Goal: Information Seeking & Learning: Learn about a topic

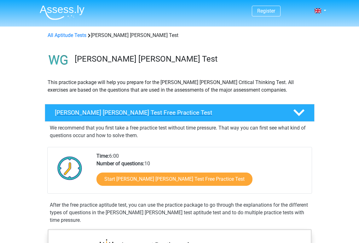
click at [173, 116] on div "[PERSON_NAME] [PERSON_NAME] Test Free Practice Test" at bounding box center [180, 113] width 270 height 18
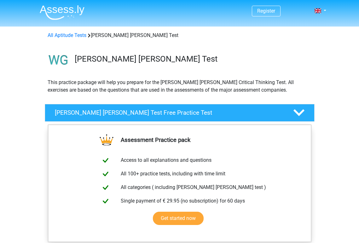
click at [36, 185] on div "Assessment Practice pack Access to all explanations and questions All 100+ prac…" at bounding box center [179, 190] width 295 height 133
click at [301, 111] on icon at bounding box center [299, 112] width 11 height 11
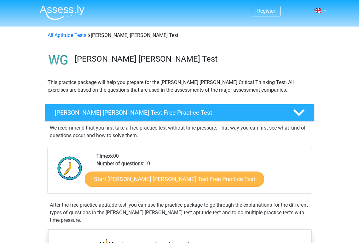
click at [163, 180] on link "Start Watson Glaser Test Free Practice Test" at bounding box center [174, 178] width 179 height 15
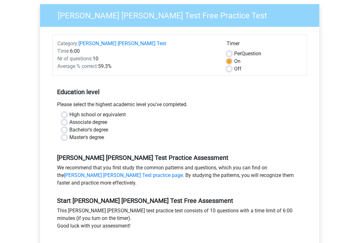
scroll to position [63, 0]
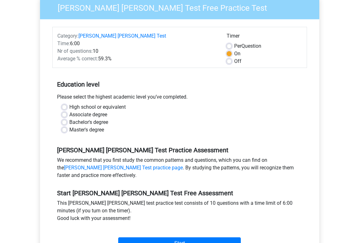
click at [69, 126] on label "Master's degree" at bounding box center [86, 130] width 35 height 8
click at [64, 126] on input "Master's degree" at bounding box center [64, 129] width 5 height 6
radio input "true"
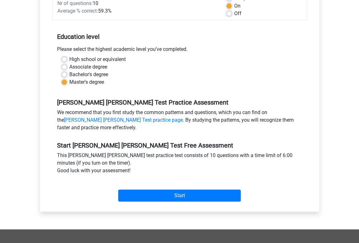
scroll to position [124, 0]
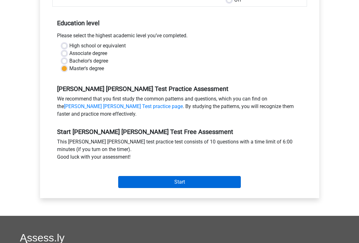
click at [180, 176] on input "Start" at bounding box center [179, 182] width 123 height 12
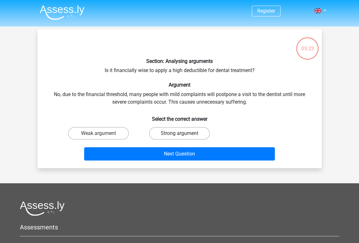
click at [173, 131] on label "Strong argument" at bounding box center [179, 133] width 61 height 13
click at [179, 133] on input "Strong argument" at bounding box center [181, 135] width 4 height 4
radio input "true"
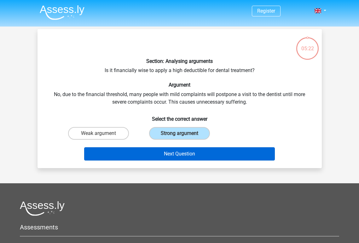
click at [161, 153] on button "Next Question" at bounding box center [179, 153] width 191 height 13
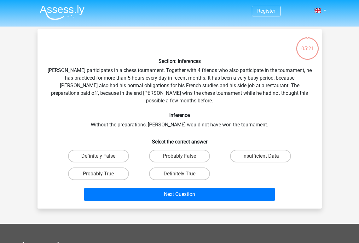
scroll to position [29, 0]
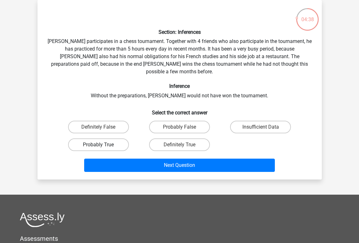
click at [122, 138] on label "Probably True" at bounding box center [98, 144] width 61 height 13
click at [103, 144] on input "Probably True" at bounding box center [100, 146] width 4 height 4
radio input "true"
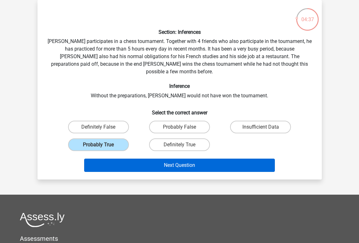
click at [174, 159] on button "Next Question" at bounding box center [179, 164] width 191 height 13
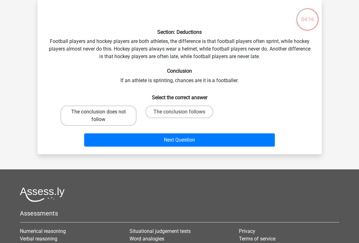
click at [107, 115] on label "The conclusion does not follow" at bounding box center [99, 115] width 76 height 20
click at [103, 115] on input "The conclusion does not follow" at bounding box center [100, 114] width 4 height 4
radio input "true"
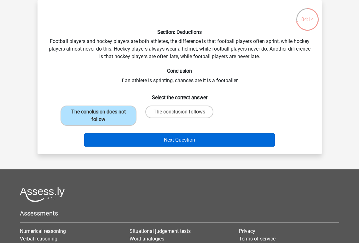
click at [182, 139] on button "Next Question" at bounding box center [179, 139] width 191 height 13
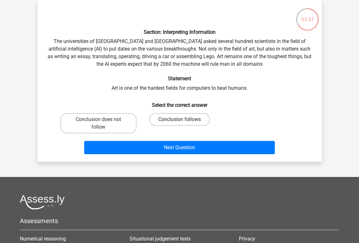
click at [168, 118] on label "Conclusion follows" at bounding box center [179, 119] width 61 height 13
click at [179, 119] on input "Conclusion follows" at bounding box center [181, 121] width 4 height 4
radio input "true"
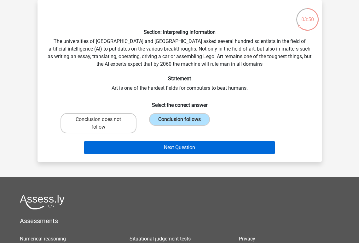
click at [160, 147] on button "Next Question" at bounding box center [179, 147] width 191 height 13
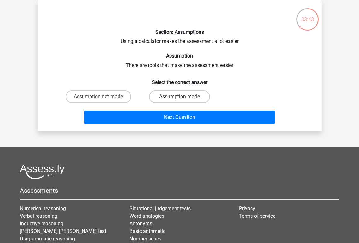
click at [185, 96] on label "Assumption made" at bounding box center [179, 96] width 61 height 13
click at [184, 97] on input "Assumption made" at bounding box center [181, 99] width 4 height 4
radio input "true"
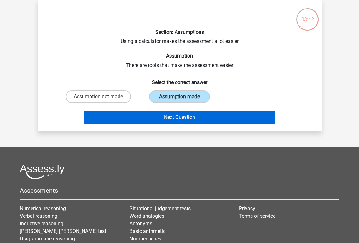
click at [183, 117] on button "Next Question" at bounding box center [179, 116] width 191 height 13
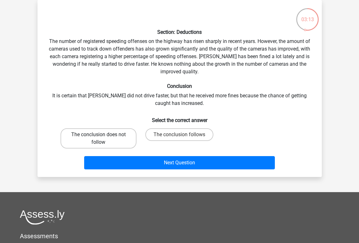
click at [94, 132] on label "The conclusion does not follow" at bounding box center [99, 138] width 76 height 20
click at [98, 134] on input "The conclusion does not follow" at bounding box center [100, 136] width 4 height 4
radio input "true"
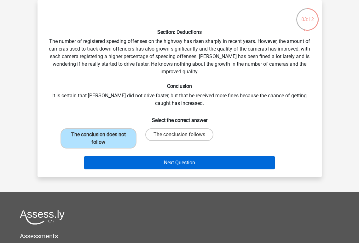
click at [158, 163] on button "Next Question" at bounding box center [179, 162] width 191 height 13
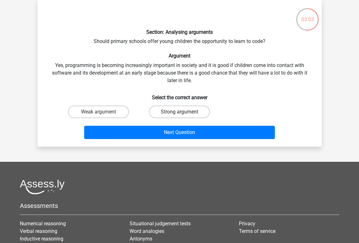
click at [161, 114] on label "Strong argument" at bounding box center [179, 111] width 61 height 13
click at [179, 114] on input "Strong argument" at bounding box center [181, 114] width 4 height 4
radio input "true"
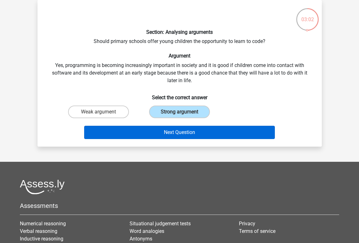
click at [163, 132] on button "Next Question" at bounding box center [179, 132] width 191 height 13
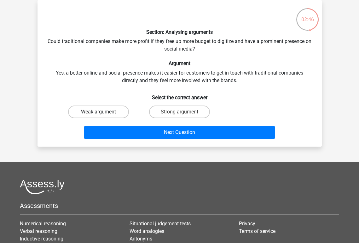
click at [115, 109] on label "Weak argument" at bounding box center [98, 111] width 61 height 13
click at [103, 112] on input "Weak argument" at bounding box center [100, 114] width 4 height 4
radio input "true"
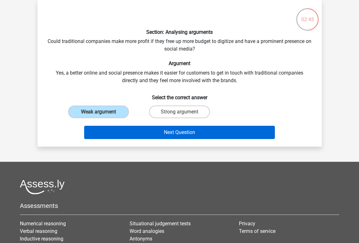
click at [164, 134] on button "Next Question" at bounding box center [179, 132] width 191 height 13
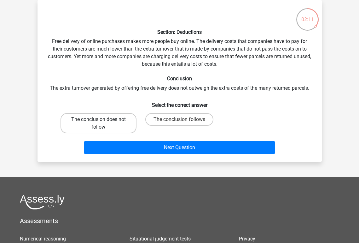
click at [96, 122] on label "The conclusion does not follow" at bounding box center [99, 123] width 76 height 20
click at [98, 122] on input "The conclusion does not follow" at bounding box center [100, 121] width 4 height 4
radio input "true"
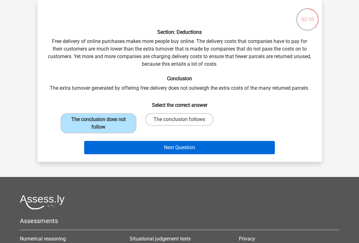
click at [171, 147] on button "Next Question" at bounding box center [179, 147] width 191 height 13
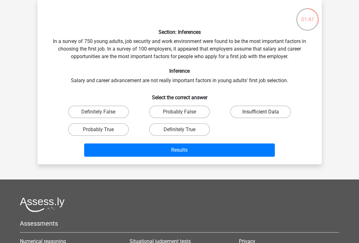
click at [249, 114] on label "Insufficient Data" at bounding box center [260, 111] width 61 height 13
click at [261, 114] on input "Insufficient Data" at bounding box center [263, 114] width 4 height 4
radio input "true"
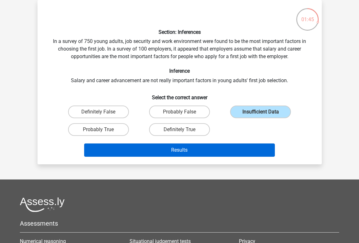
click at [210, 154] on button "Results" at bounding box center [179, 149] width 191 height 13
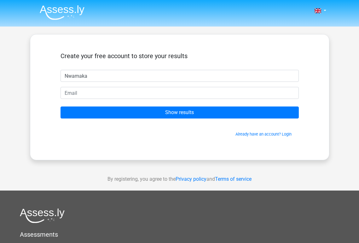
type input "Nwamaka"
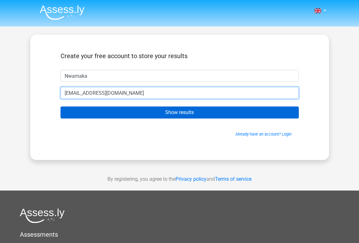
type input "nnmbagwu@gmail.com"
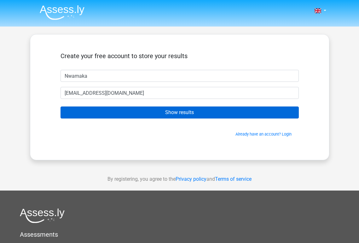
click at [198, 111] on input "Show results" at bounding box center [180, 112] width 238 height 12
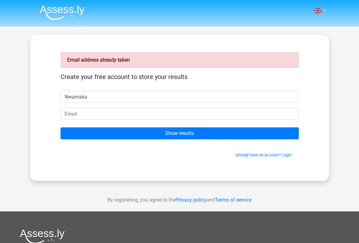
type input "Nwamaka"
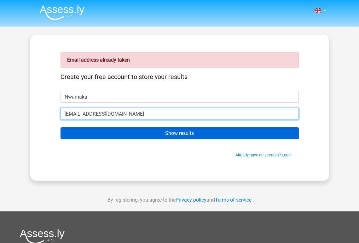
type input "[EMAIL_ADDRESS][DOMAIN_NAME]"
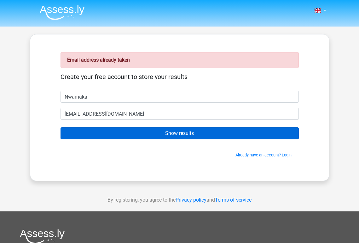
click at [117, 132] on input "Show results" at bounding box center [180, 133] width 238 height 12
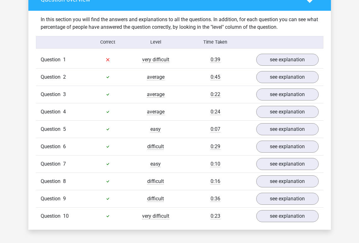
scroll to position [478, 0]
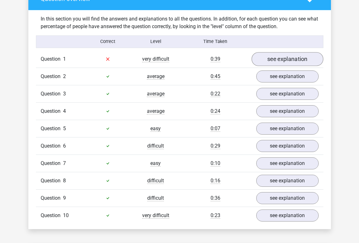
click at [270, 52] on link "see explanation" at bounding box center [288, 59] width 72 height 14
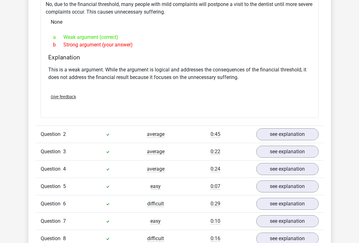
scroll to position [588, 0]
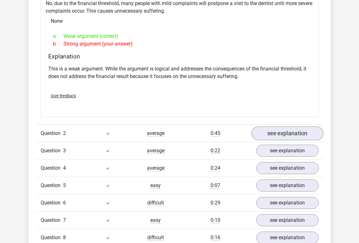
click at [278, 126] on link "see explanation" at bounding box center [288, 133] width 72 height 14
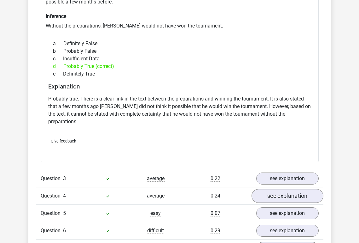
scroll to position [782, 0]
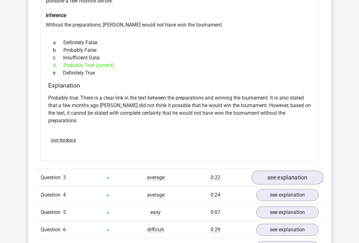
click at [274, 170] on link "see explanation" at bounding box center [288, 177] width 72 height 14
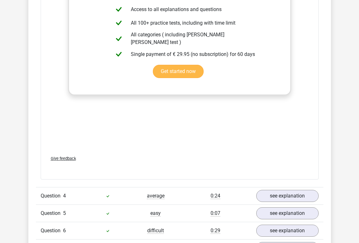
scroll to position [1129, 0]
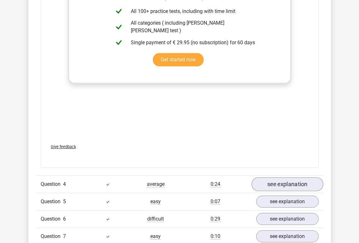
click at [269, 177] on link "see explanation" at bounding box center [288, 184] width 72 height 14
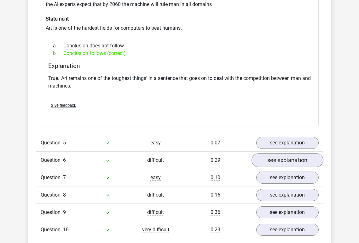
scroll to position [1363, 0]
click at [283, 135] on link "see explanation" at bounding box center [288, 142] width 72 height 14
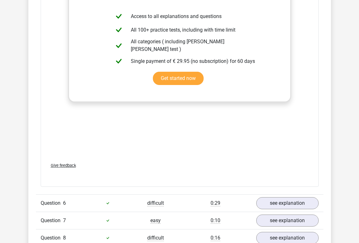
scroll to position [1648, 0]
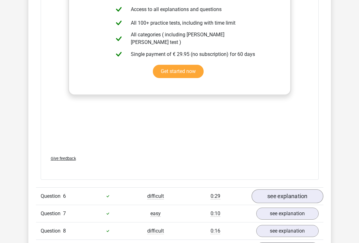
click at [278, 189] on link "see explanation" at bounding box center [288, 196] width 72 height 14
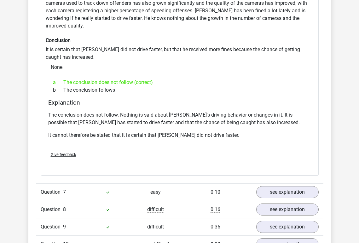
scroll to position [1886, 0]
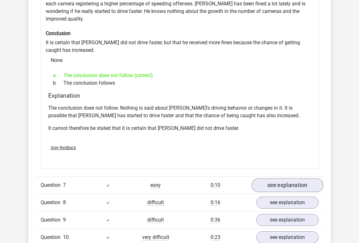
click at [281, 178] on link "see explanation" at bounding box center [288, 185] width 72 height 14
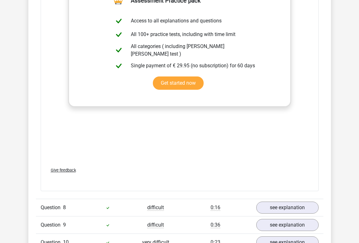
scroll to position [2260, 0]
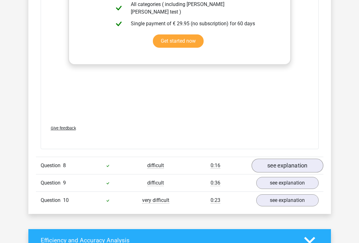
click at [275, 158] on link "see explanation" at bounding box center [288, 165] width 72 height 14
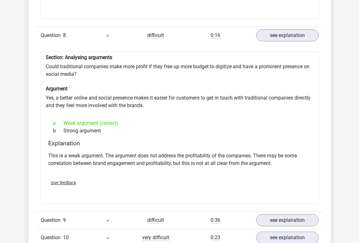
scroll to position [2392, 0]
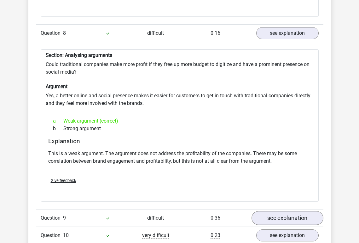
click at [277, 211] on link "see explanation" at bounding box center [288, 218] width 72 height 14
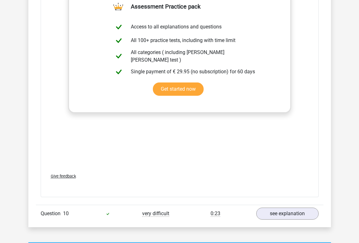
scroll to position [2775, 0]
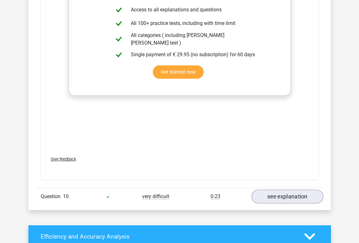
click at [299, 189] on link "see explanation" at bounding box center [288, 196] width 72 height 14
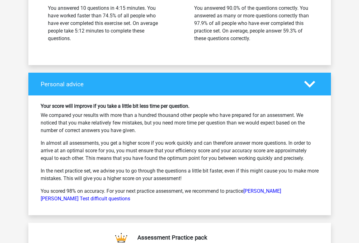
scroll to position [3493, 0]
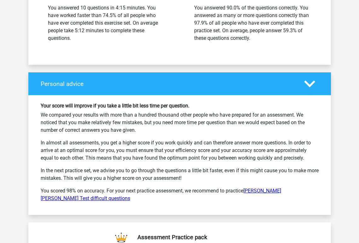
click at [270, 187] on link "Watson Glaser Test difficult questions" at bounding box center [161, 194] width 241 height 14
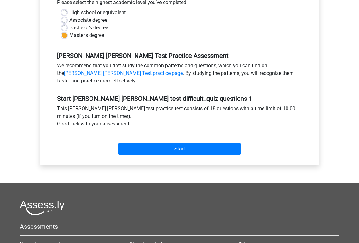
scroll to position [159, 0]
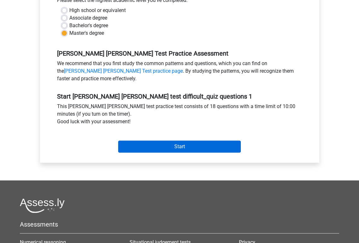
click at [168, 140] on input "Start" at bounding box center [179, 146] width 123 height 12
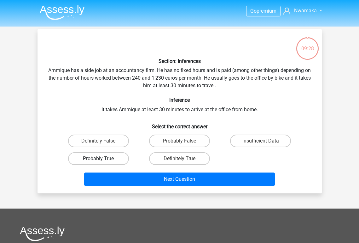
click at [88, 157] on label "Probably True" at bounding box center [98, 158] width 61 height 13
click at [98, 158] on input "Probably True" at bounding box center [100, 160] width 4 height 4
radio input "true"
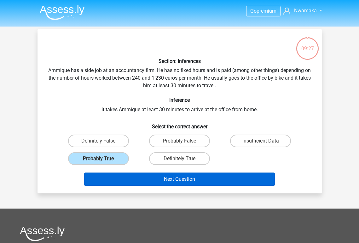
click at [159, 178] on button "Next Question" at bounding box center [179, 178] width 191 height 13
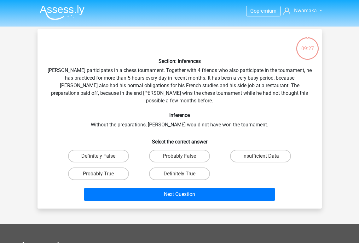
scroll to position [29, 0]
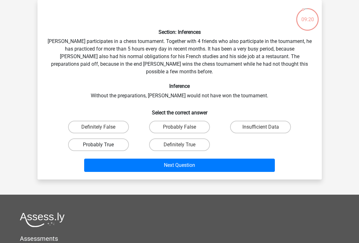
click at [86, 138] on label "Probably True" at bounding box center [98, 144] width 61 height 13
click at [98, 144] on input "Probably True" at bounding box center [100, 146] width 4 height 4
radio input "true"
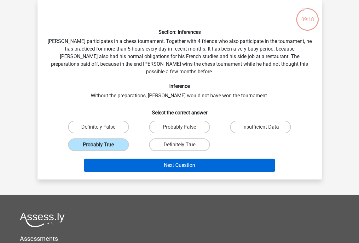
click at [149, 158] on button "Next Question" at bounding box center [179, 164] width 191 height 13
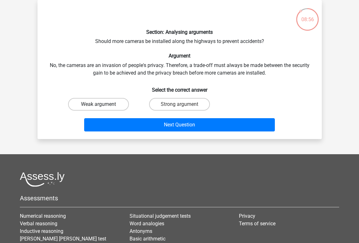
click at [80, 105] on label "Weak argument" at bounding box center [98, 104] width 61 height 13
click at [98, 105] on input "Weak argument" at bounding box center [100, 106] width 4 height 4
radio input "true"
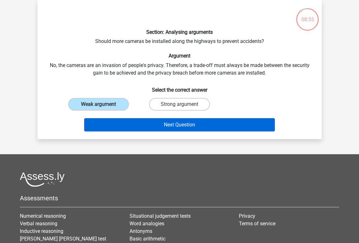
click at [147, 123] on button "Next Question" at bounding box center [179, 124] width 191 height 13
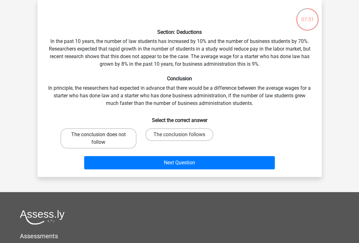
click at [93, 134] on label "The conclusion does not follow" at bounding box center [99, 138] width 76 height 20
click at [98, 134] on input "The conclusion does not follow" at bounding box center [100, 136] width 4 height 4
radio input "true"
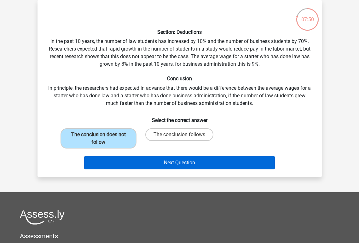
click at [140, 163] on button "Next Question" at bounding box center [179, 162] width 191 height 13
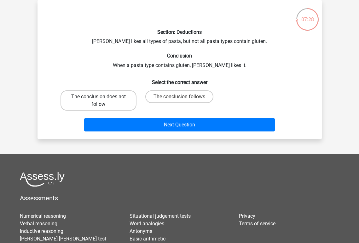
click at [91, 101] on label "The conclusion does not follow" at bounding box center [99, 100] width 76 height 20
click at [98, 101] on input "The conclusion does not follow" at bounding box center [100, 99] width 4 height 4
radio input "true"
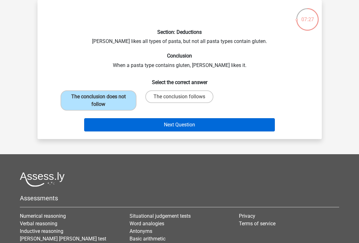
click at [165, 123] on button "Next Question" at bounding box center [179, 124] width 191 height 13
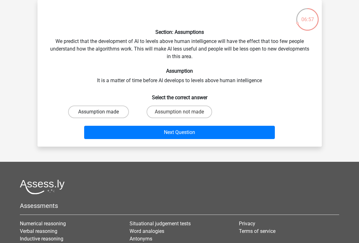
click at [104, 112] on label "Assumption made" at bounding box center [98, 111] width 61 height 13
click at [103, 112] on input "Assumption made" at bounding box center [100, 114] width 4 height 4
radio input "true"
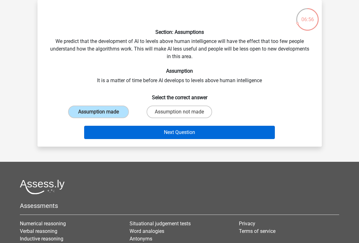
click at [133, 135] on button "Next Question" at bounding box center [179, 132] width 191 height 13
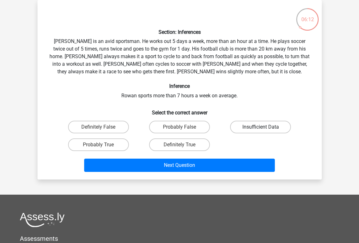
click at [252, 127] on label "Insufficient Data" at bounding box center [260, 126] width 61 height 13
click at [261, 127] on input "Insufficient Data" at bounding box center [263, 129] width 4 height 4
radio input "true"
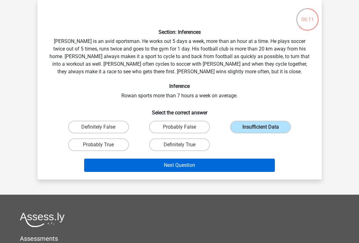
click at [220, 161] on button "Next Question" at bounding box center [179, 164] width 191 height 13
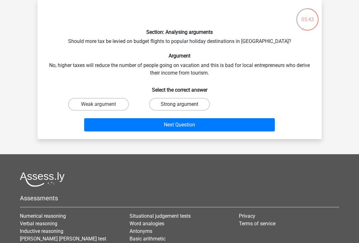
click at [195, 103] on label "Strong argument" at bounding box center [179, 104] width 61 height 13
click at [184, 104] on input "Strong argument" at bounding box center [181, 106] width 4 height 4
radio input "true"
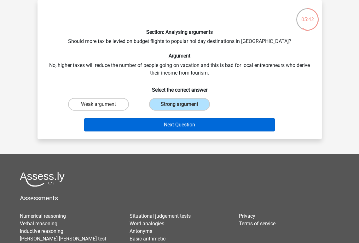
click at [192, 122] on button "Next Question" at bounding box center [179, 124] width 191 height 13
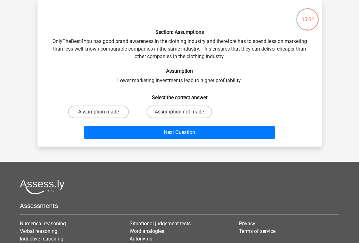
click at [176, 109] on label "Assumption not made" at bounding box center [180, 111] width 66 height 13
click at [179, 112] on input "Assumption not made" at bounding box center [181, 114] width 4 height 4
radio input "true"
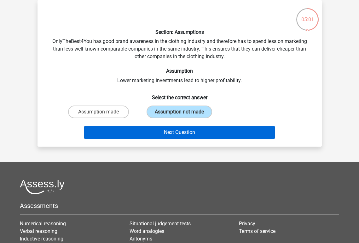
click at [174, 132] on button "Next Question" at bounding box center [179, 132] width 191 height 13
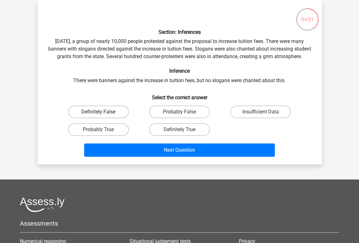
click at [124, 118] on label "Definitely False" at bounding box center [98, 111] width 61 height 13
click at [103, 116] on input "Definitely False" at bounding box center [100, 114] width 4 height 4
radio input "true"
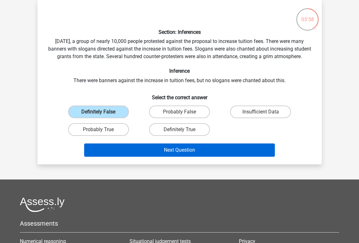
click at [152, 156] on button "Next Question" at bounding box center [179, 149] width 191 height 13
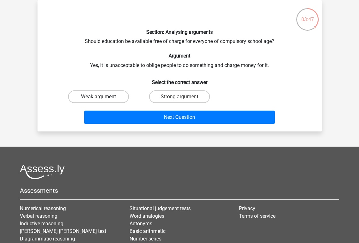
click at [112, 95] on label "Weak argument" at bounding box center [98, 96] width 61 height 13
click at [103, 97] on input "Weak argument" at bounding box center [100, 99] width 4 height 4
radio input "true"
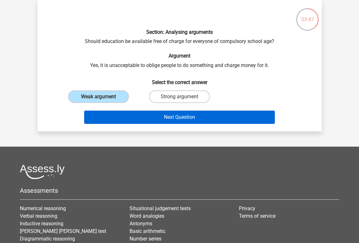
click at [132, 121] on button "Next Question" at bounding box center [179, 116] width 191 height 13
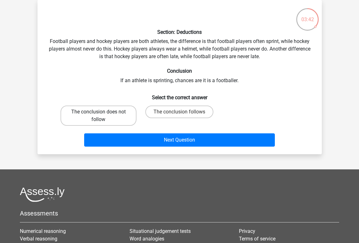
click at [81, 110] on label "The conclusion does not follow" at bounding box center [99, 115] width 76 height 20
click at [98, 112] on input "The conclusion does not follow" at bounding box center [100, 114] width 4 height 4
radio input "true"
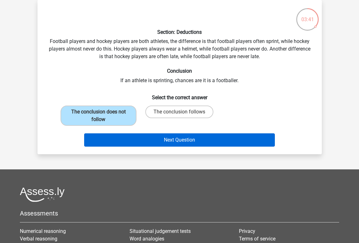
click at [145, 142] on button "Next Question" at bounding box center [179, 139] width 191 height 13
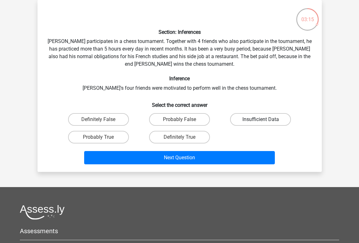
click at [244, 114] on label "Insufficient Data" at bounding box center [260, 119] width 61 height 13
click at [261, 119] on input "Insufficient Data" at bounding box center [263, 121] width 4 height 4
radio input "true"
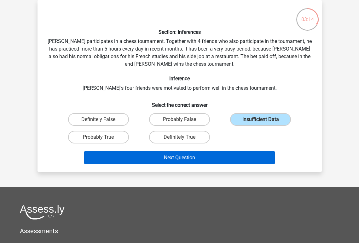
click at [213, 157] on button "Next Question" at bounding box center [179, 157] width 191 height 13
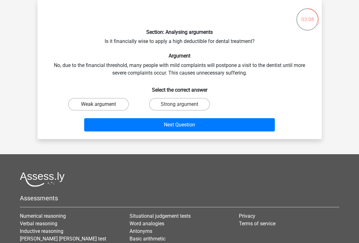
click at [116, 103] on label "Weak argument" at bounding box center [98, 104] width 61 height 13
click at [103, 104] on input "Weak argument" at bounding box center [100, 106] width 4 height 4
radio input "true"
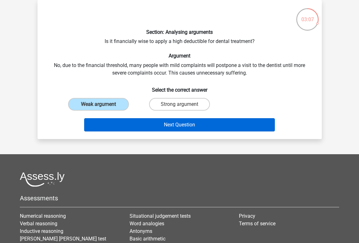
click at [149, 126] on button "Next Question" at bounding box center [179, 124] width 191 height 13
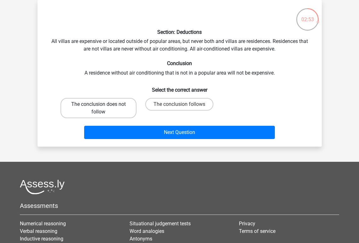
click at [108, 113] on label "The conclusion does not follow" at bounding box center [99, 108] width 76 height 20
click at [103, 108] on input "The conclusion does not follow" at bounding box center [100, 106] width 4 height 4
radio input "true"
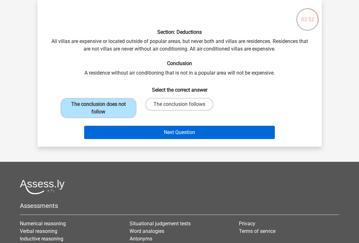
click at [152, 133] on button "Next Question" at bounding box center [179, 132] width 191 height 13
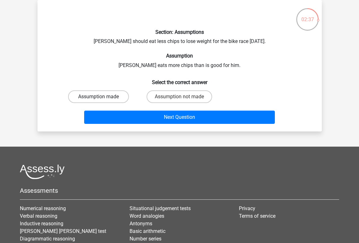
click at [84, 100] on label "Assumption made" at bounding box center [98, 96] width 61 height 13
click at [98, 100] on input "Assumption made" at bounding box center [100, 99] width 4 height 4
radio input "true"
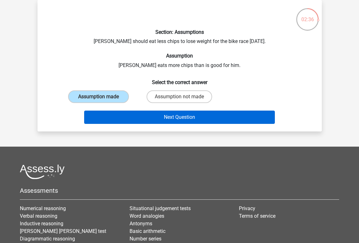
click at [112, 111] on button "Next Question" at bounding box center [179, 116] width 191 height 13
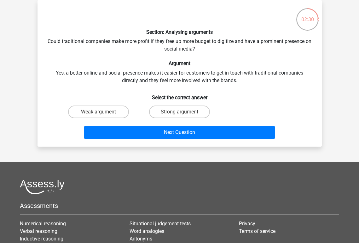
click at [100, 114] on input "Weak argument" at bounding box center [100, 114] width 4 height 4
radio input "true"
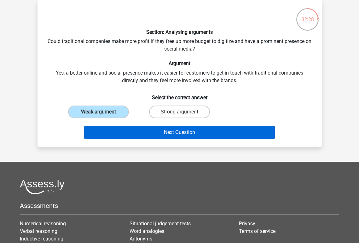
click at [120, 129] on button "Next Question" at bounding box center [179, 132] width 191 height 13
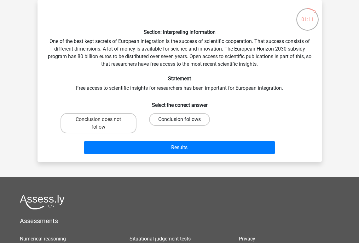
click at [201, 119] on label "Conclusion follows" at bounding box center [179, 119] width 61 height 13
click at [184, 119] on input "Conclusion follows" at bounding box center [181, 121] width 4 height 4
radio input "true"
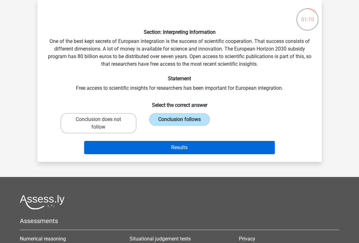
click at [202, 147] on button "Results" at bounding box center [179, 147] width 191 height 13
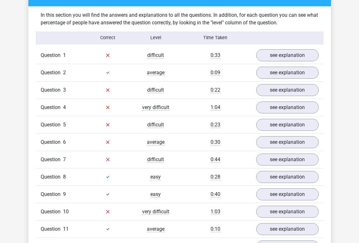
scroll to position [473, 0]
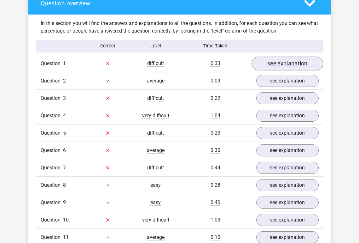
click at [290, 56] on link "see explanation" at bounding box center [288, 63] width 72 height 14
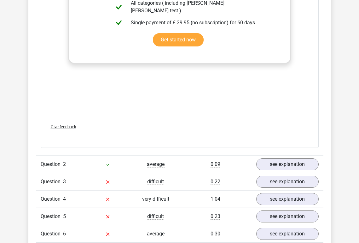
scroll to position [772, 0]
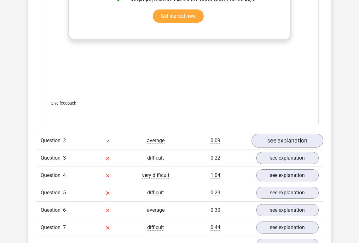
click at [289, 137] on link "see explanation" at bounding box center [288, 140] width 72 height 14
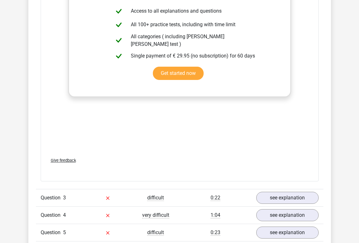
scroll to position [1111, 0]
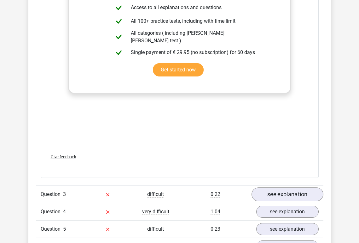
click at [284, 187] on link "see explanation" at bounding box center [288, 194] width 72 height 14
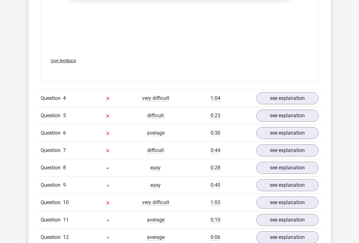
scroll to position [1556, 0]
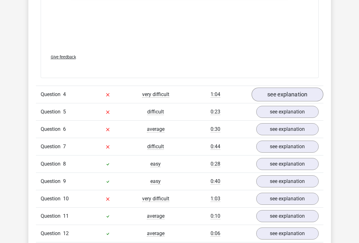
click at [308, 88] on link "see explanation" at bounding box center [288, 95] width 72 height 14
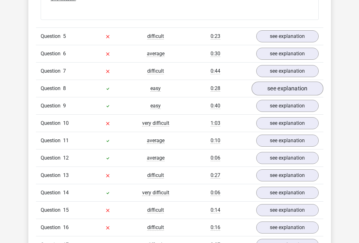
scroll to position [1979, 0]
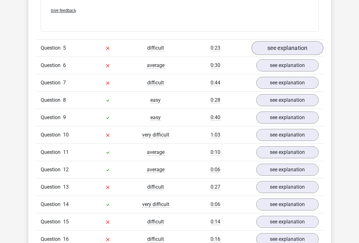
click at [298, 41] on link "see explanation" at bounding box center [288, 48] width 72 height 14
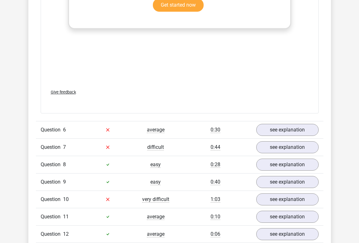
scroll to position [2251, 0]
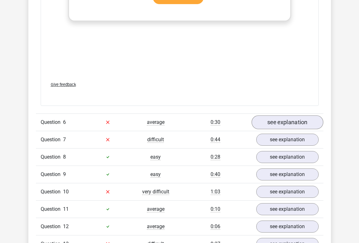
click at [277, 115] on link "see explanation" at bounding box center [288, 122] width 72 height 14
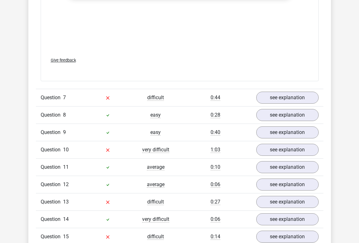
scroll to position [2648, 0]
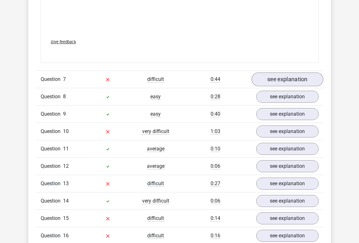
click at [293, 72] on link "see explanation" at bounding box center [288, 79] width 72 height 14
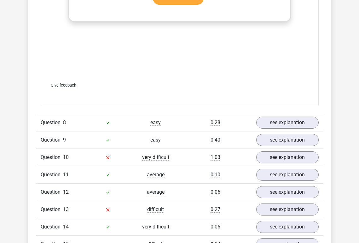
scroll to position [3003, 0]
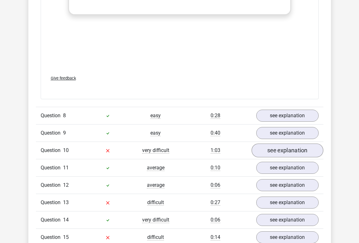
click at [278, 143] on link "see explanation" at bounding box center [288, 150] width 72 height 14
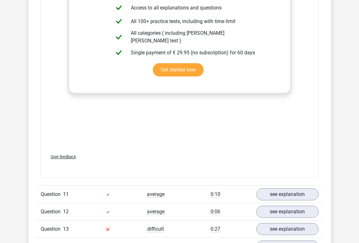
scroll to position [3391, 0]
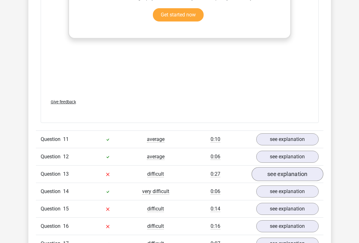
click at [277, 167] on link "see explanation" at bounding box center [288, 174] width 72 height 14
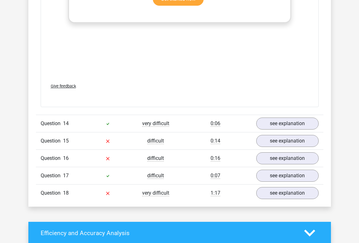
scroll to position [3836, 0]
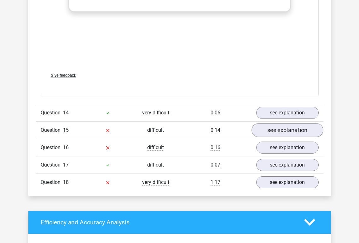
click at [271, 123] on link "see explanation" at bounding box center [288, 130] width 72 height 14
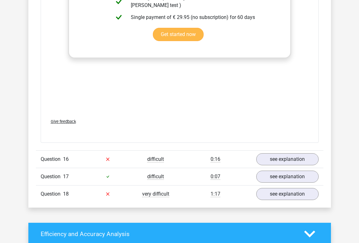
scroll to position [4162, 0]
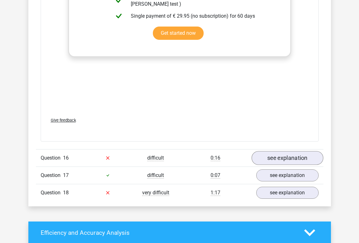
click at [278, 151] on link "see explanation" at bounding box center [288, 158] width 72 height 14
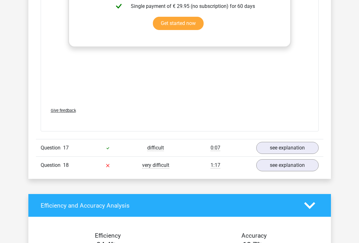
scroll to position [4526, 0]
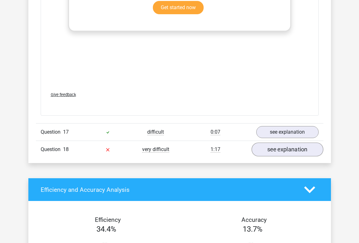
click at [281, 142] on link "see explanation" at bounding box center [288, 149] width 72 height 14
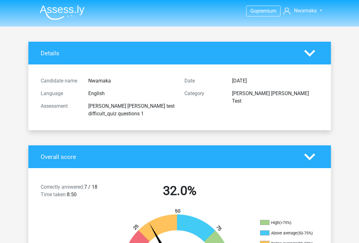
scroll to position [0, 0]
